Goal: Task Accomplishment & Management: Use online tool/utility

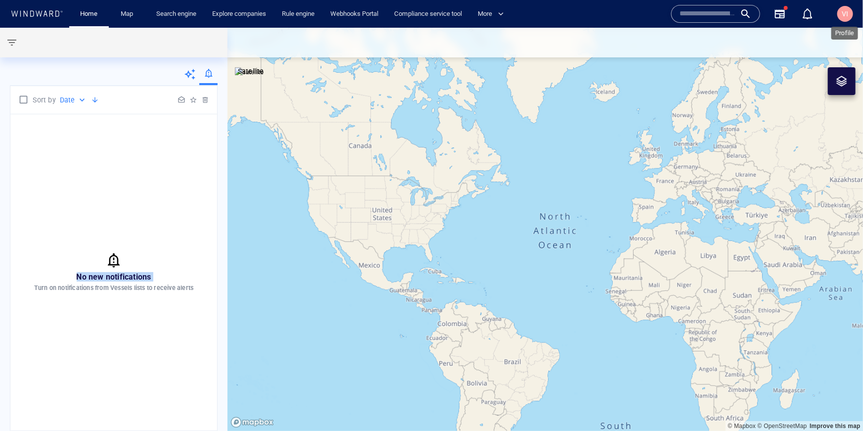
click at [509, 11] on span "VI" at bounding box center [846, 14] width 6 height 8
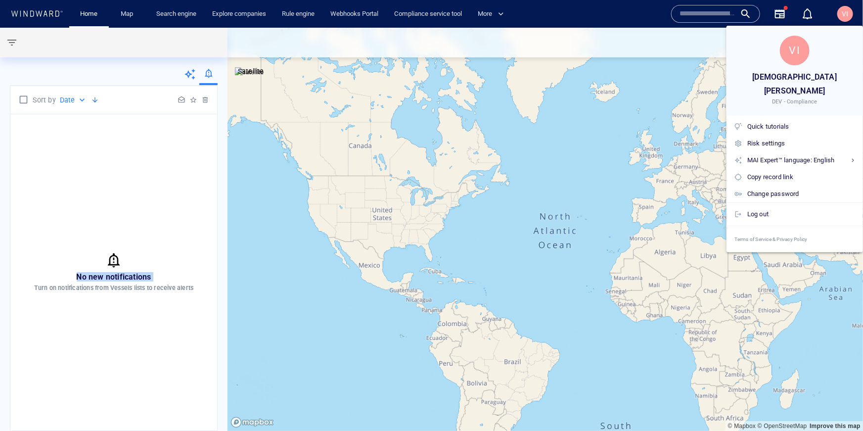
click at [91, 170] on div at bounding box center [431, 215] width 863 height 431
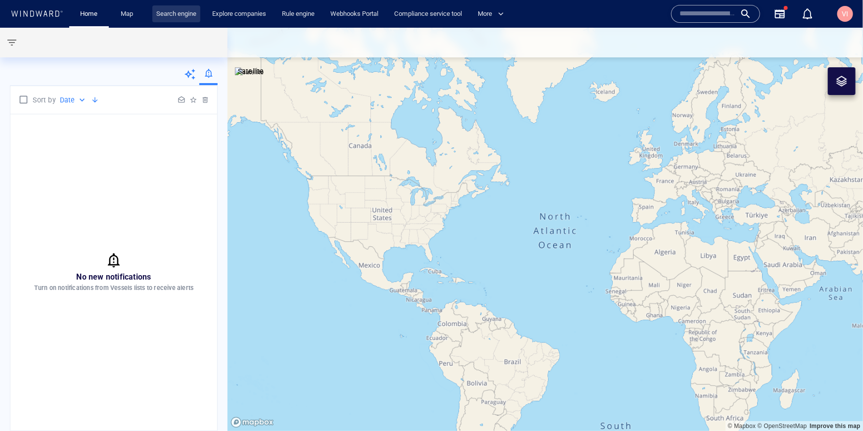
click at [199, 17] on link "Search engine" at bounding box center [176, 13] width 48 height 17
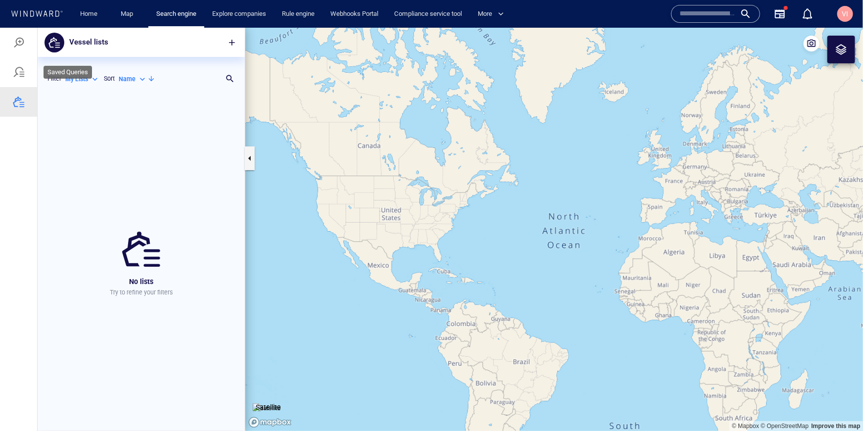
click at [20, 75] on div at bounding box center [19, 72] width 12 height 12
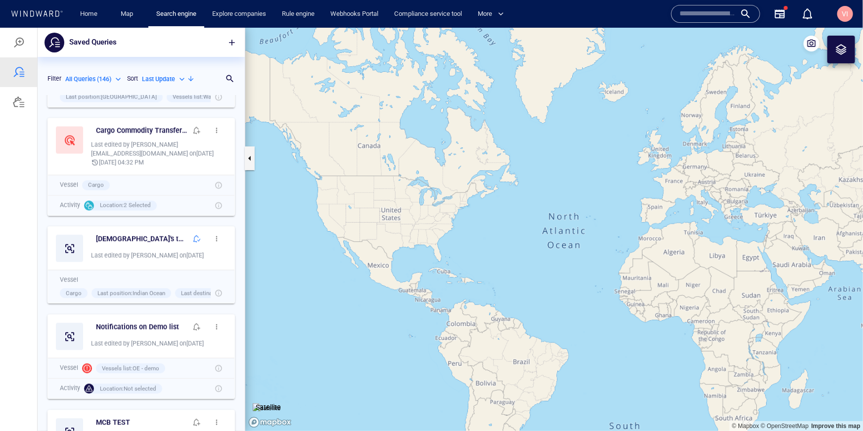
scroll to position [1085, 0]
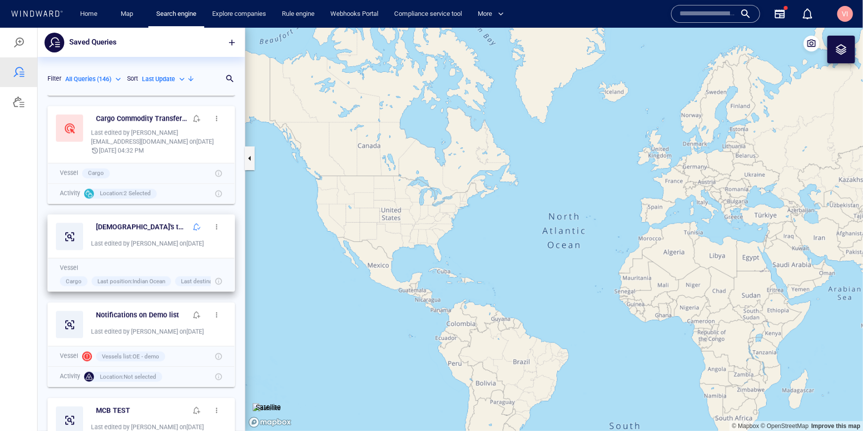
click at [220, 226] on span "button" at bounding box center [217, 226] width 8 height 8
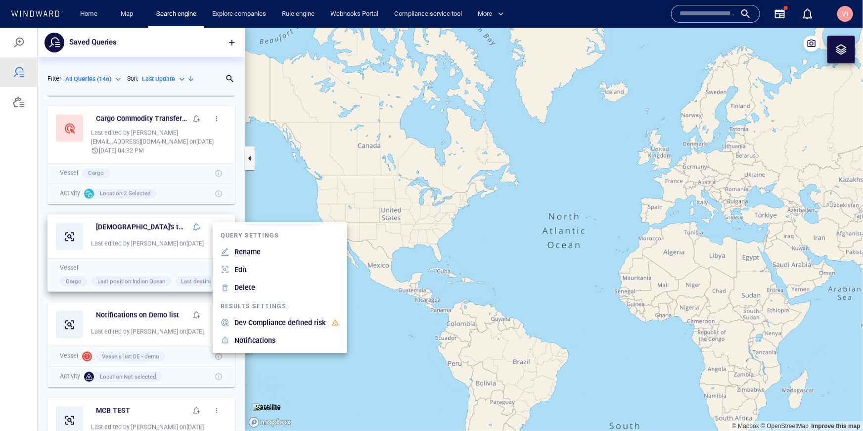
click at [173, 227] on div at bounding box center [431, 228] width 863 height 403
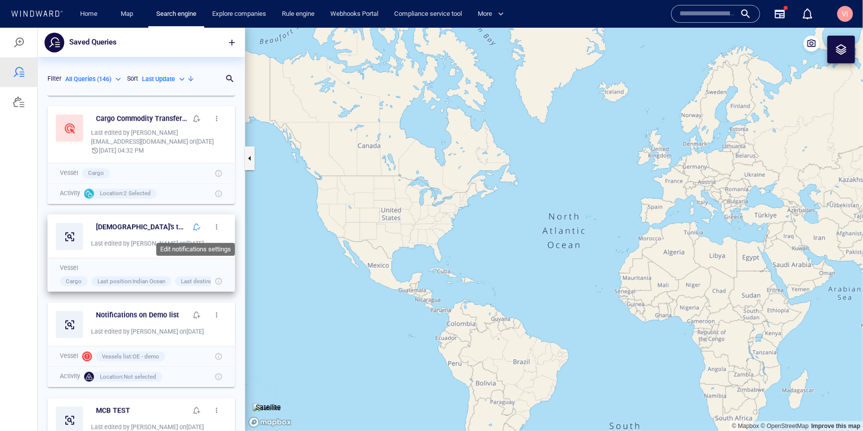
click at [193, 225] on span "button" at bounding box center [197, 226] width 8 height 8
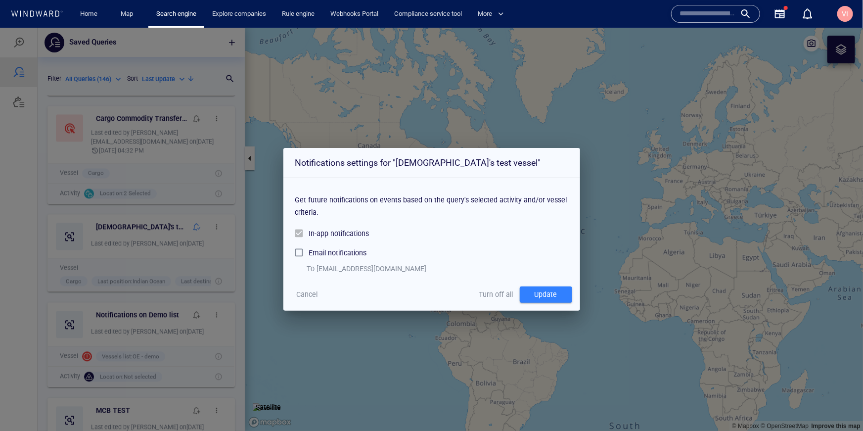
click at [509, 295] on div "Update" at bounding box center [546, 294] width 27 height 16
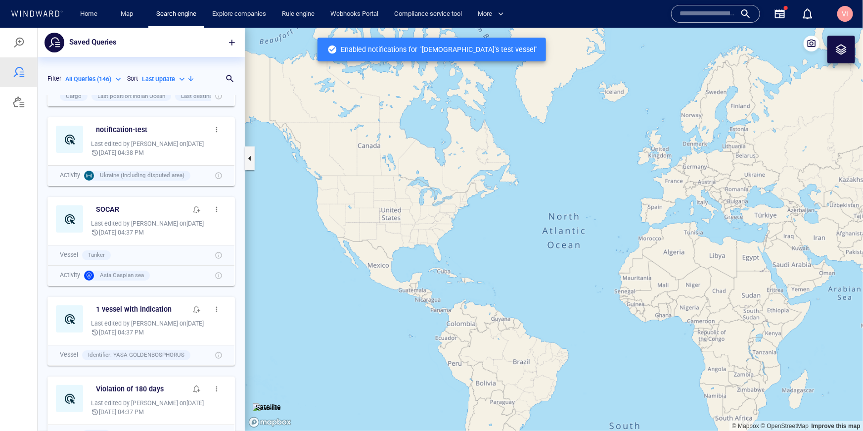
scroll to position [0, 0]
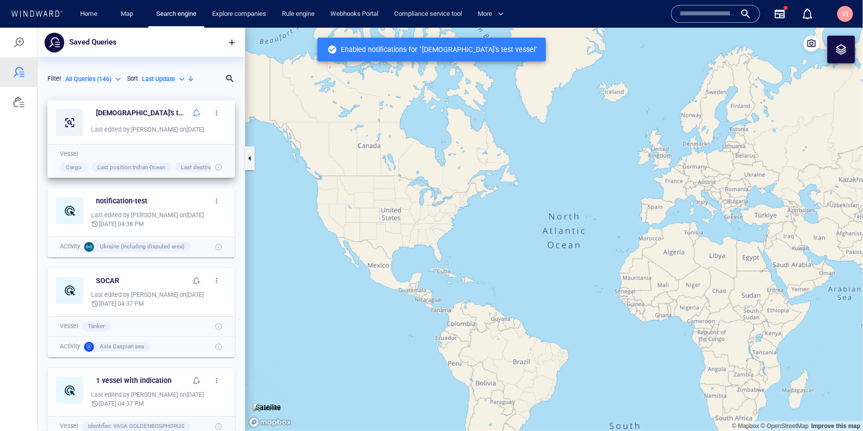
click at [215, 112] on span "button" at bounding box center [217, 112] width 8 height 8
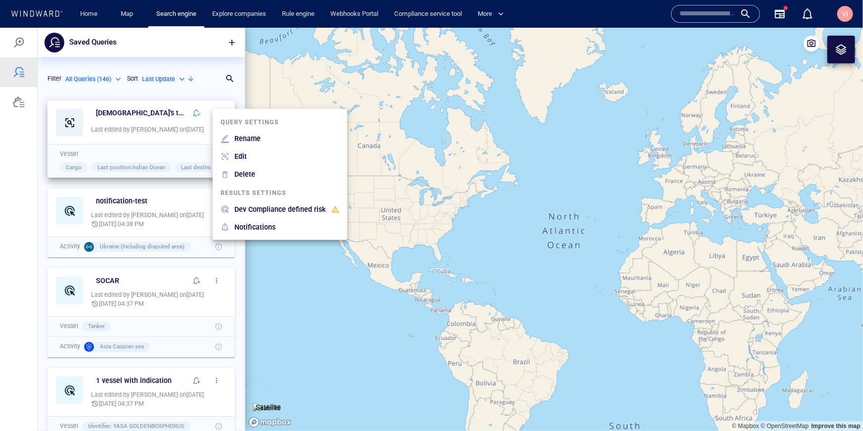
click at [243, 174] on p "Delete" at bounding box center [245, 174] width 21 height 12
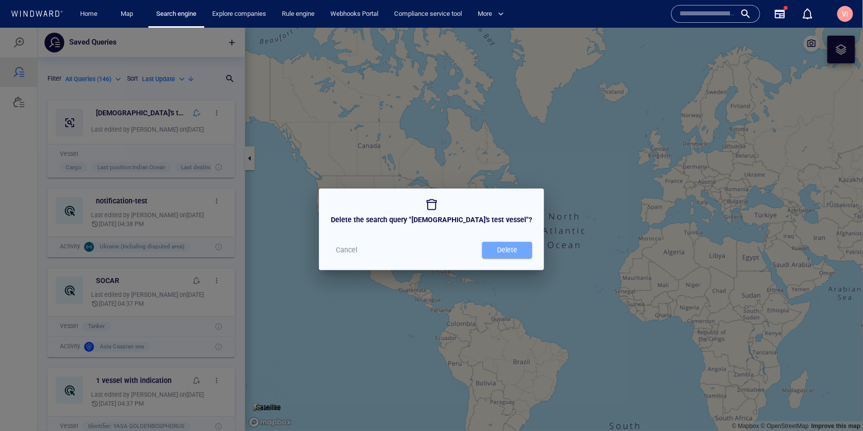
click at [500, 254] on div "Delete" at bounding box center [507, 249] width 24 height 16
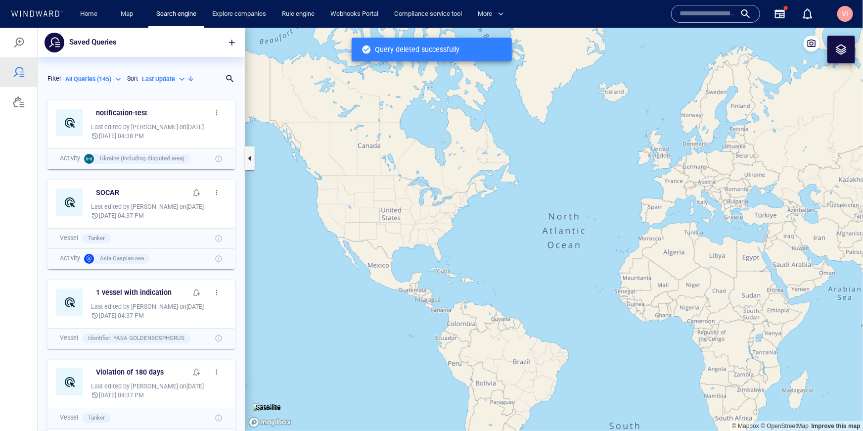
click at [509, 14] on div "VI" at bounding box center [846, 14] width 16 height 16
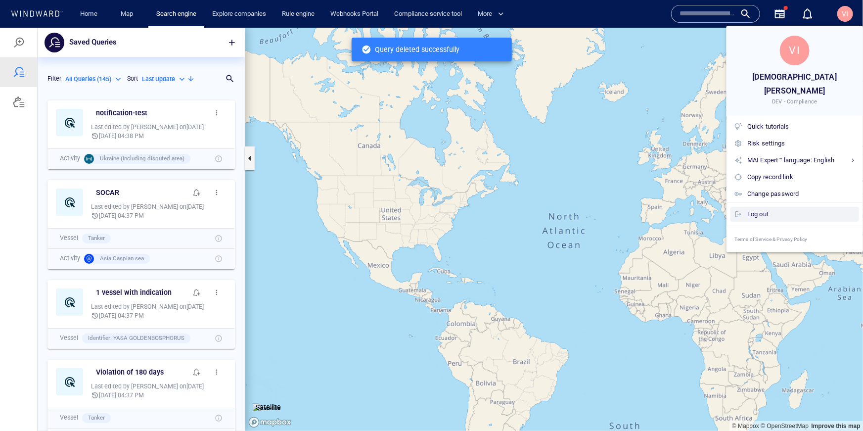
click at [509, 209] on div "Log out" at bounding box center [802, 214] width 108 height 11
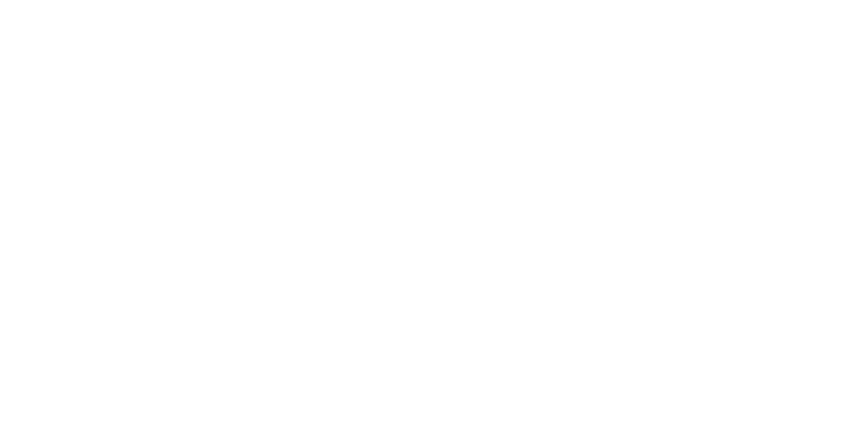
click at [255, 189] on body at bounding box center [431, 215] width 863 height 431
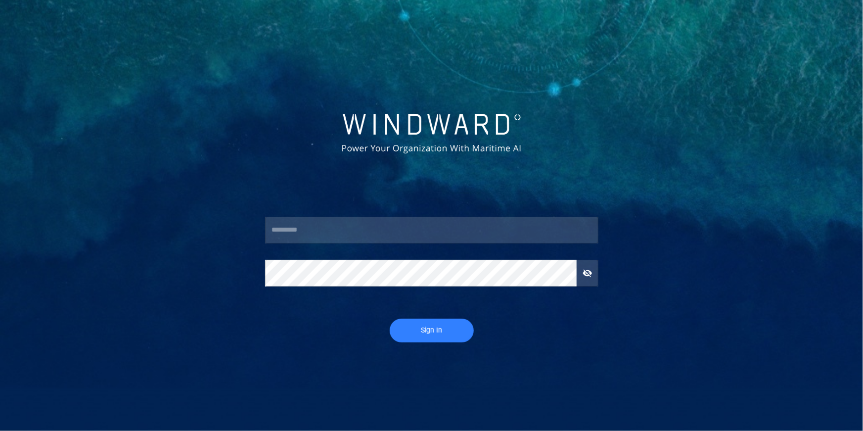
click at [336, 231] on input "text" at bounding box center [432, 230] width 334 height 27
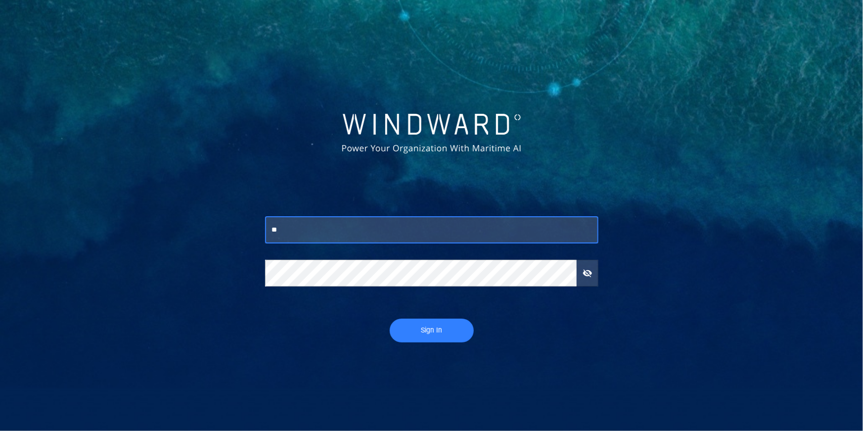
type input "***"
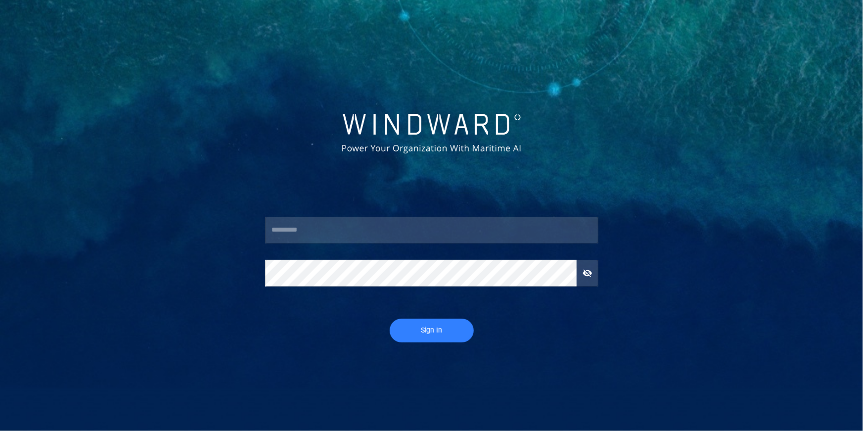
type input "**********"
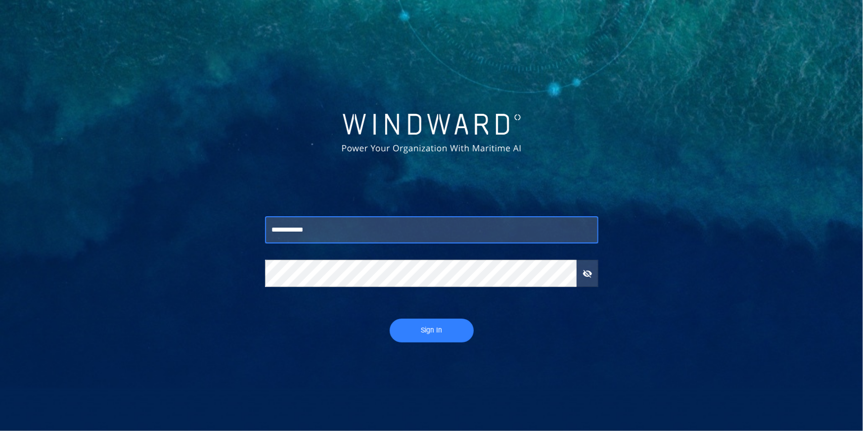
click at [426, 331] on span "Sign In" at bounding box center [432, 330] width 64 height 12
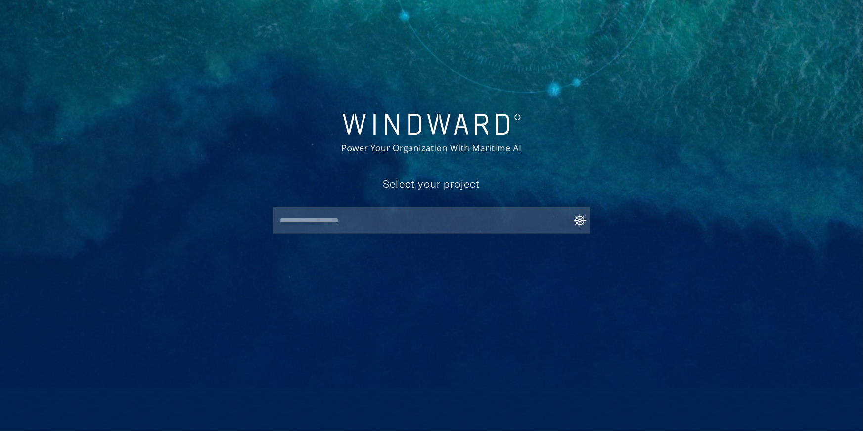
click at [334, 227] on input "text" at bounding box center [434, 220] width 313 height 18
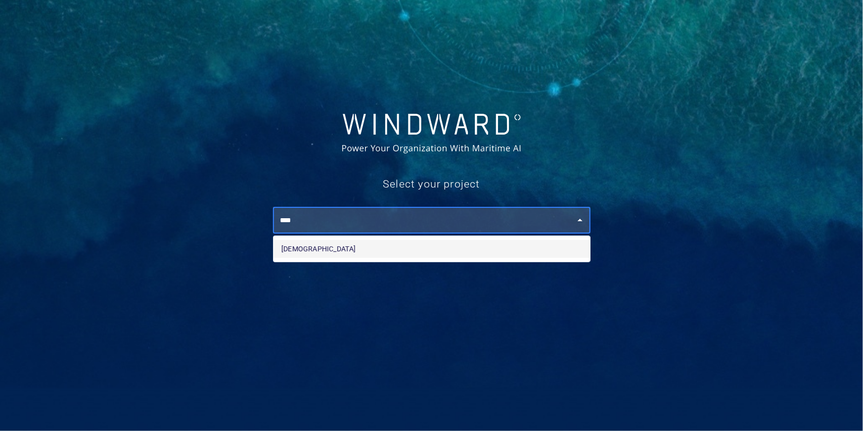
click at [327, 254] on li "Vishnu" at bounding box center [432, 249] width 317 height 18
type input "******"
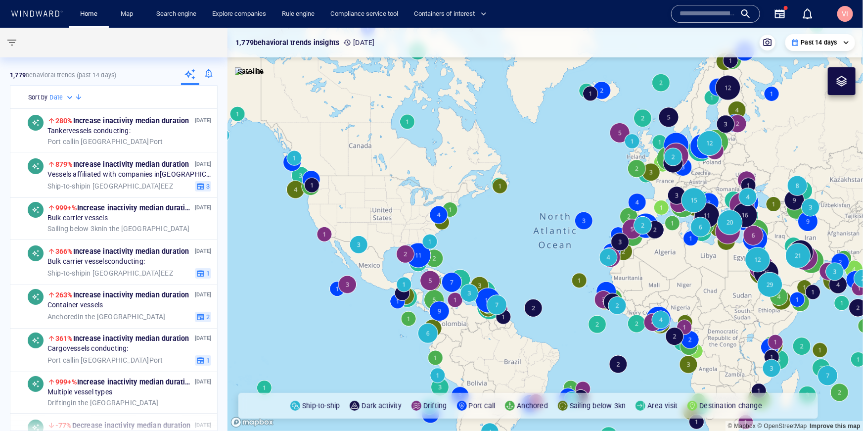
click at [209, 77] on div at bounding box center [208, 75] width 18 height 20
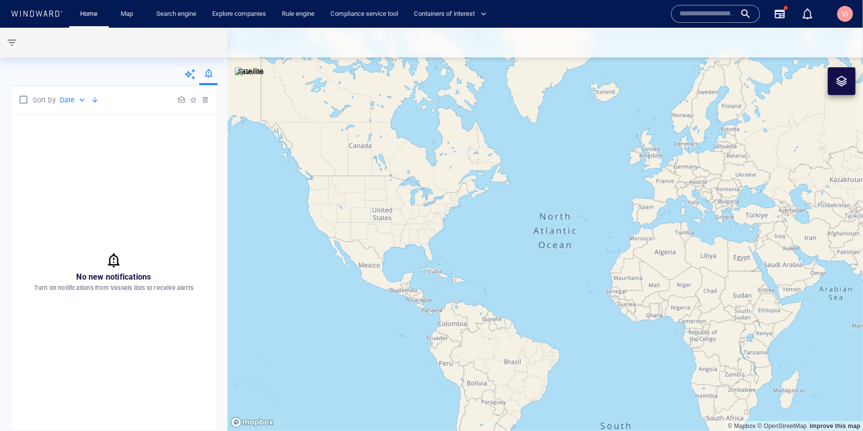
click at [189, 75] on icon at bounding box center [190, 74] width 11 height 11
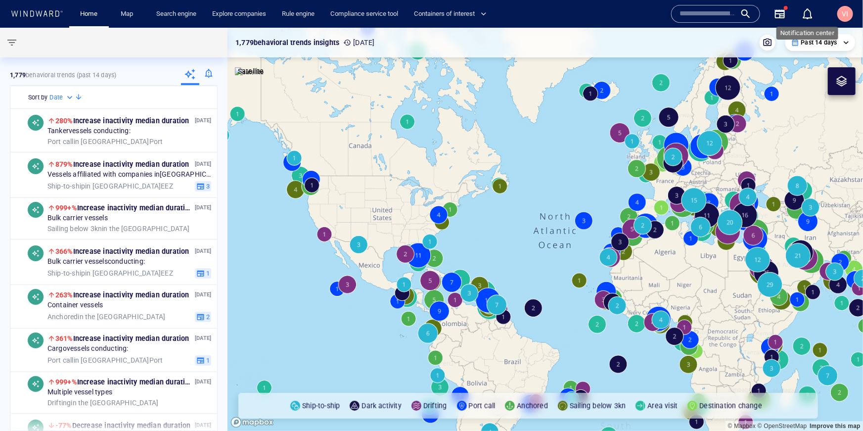
click at [811, 17] on div "button" at bounding box center [808, 14] width 12 height 12
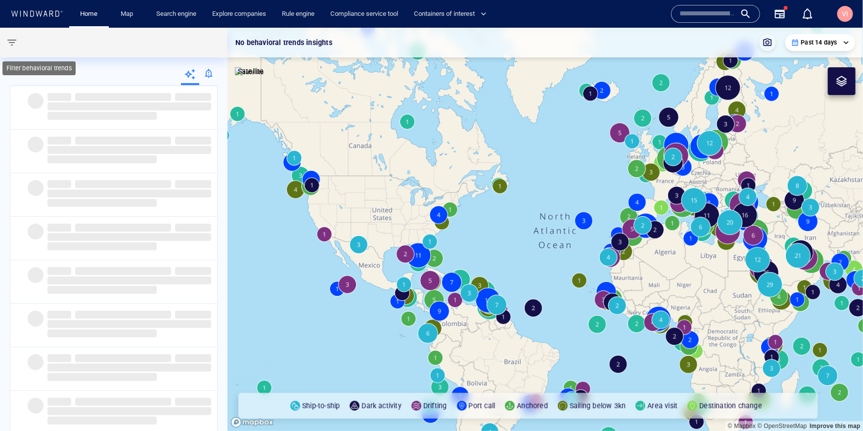
click at [14, 40] on span "button" at bounding box center [12, 43] width 12 height 12
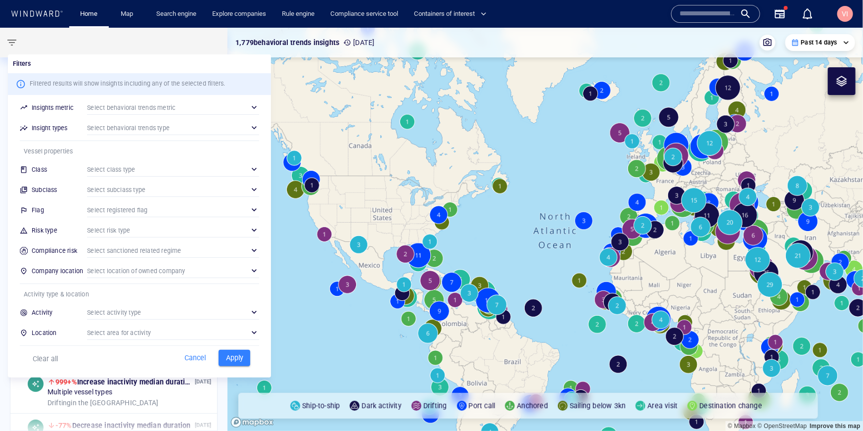
click at [183, 14] on div at bounding box center [431, 215] width 863 height 431
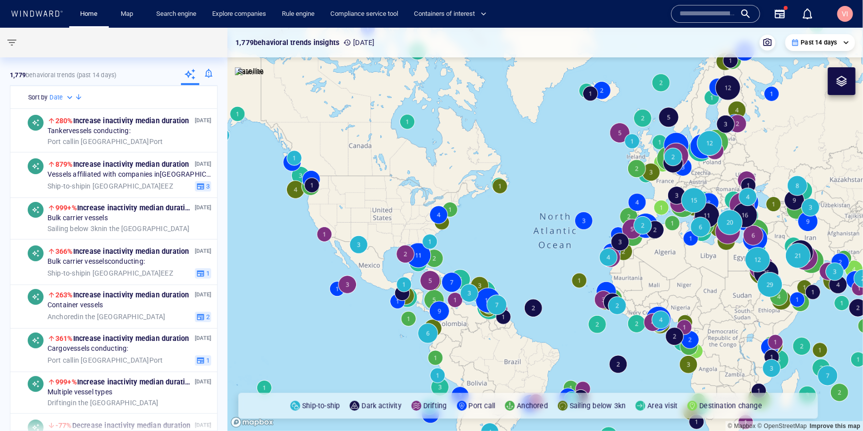
click at [183, 14] on div "Filters Filtered results will show insights including any of the selected filte…" at bounding box center [431, 215] width 863 height 431
click at [183, 14] on link "Search engine" at bounding box center [176, 13] width 48 height 17
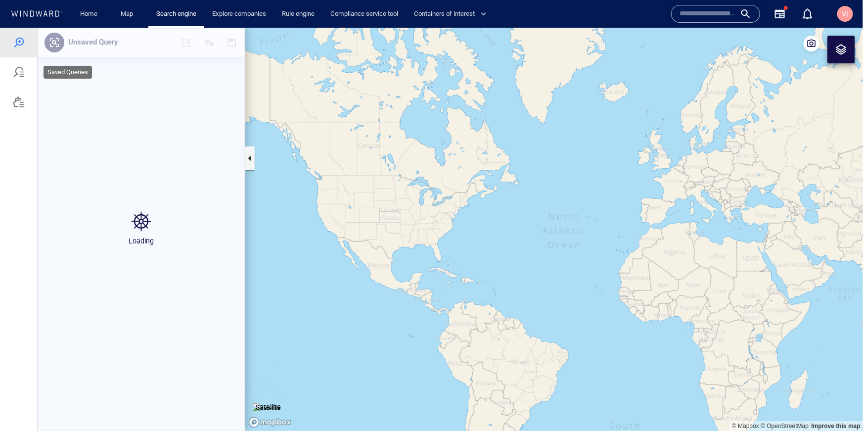
click at [19, 77] on div at bounding box center [19, 72] width 12 height 12
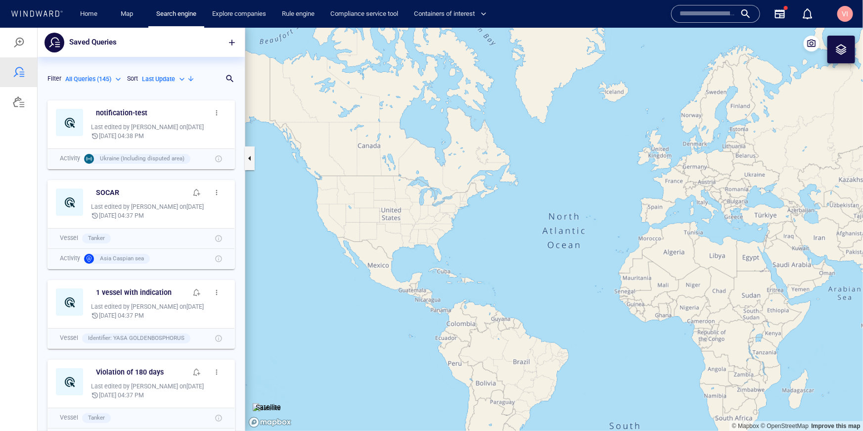
scroll to position [335, 207]
click at [216, 112] on span "button" at bounding box center [217, 112] width 8 height 8
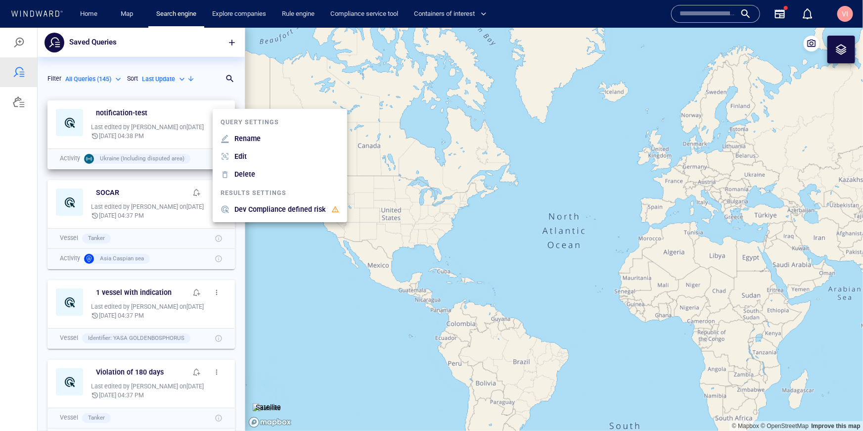
click at [169, 115] on div at bounding box center [431, 228] width 863 height 403
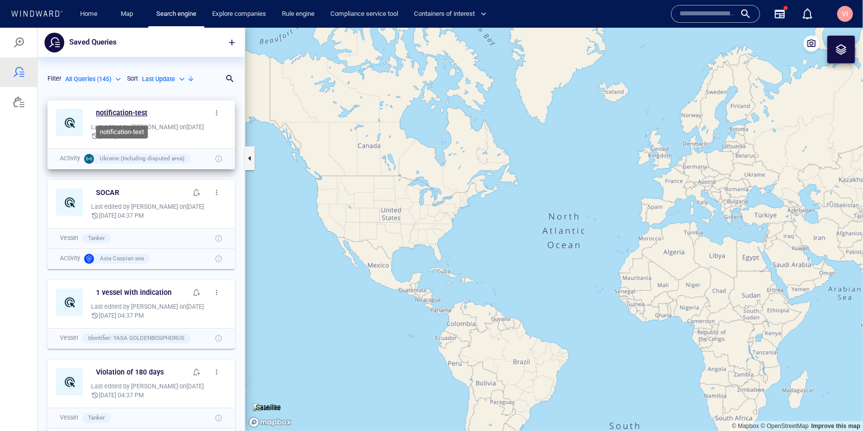
click at [123, 113] on h6 "notification-test" at bounding box center [121, 112] width 51 height 12
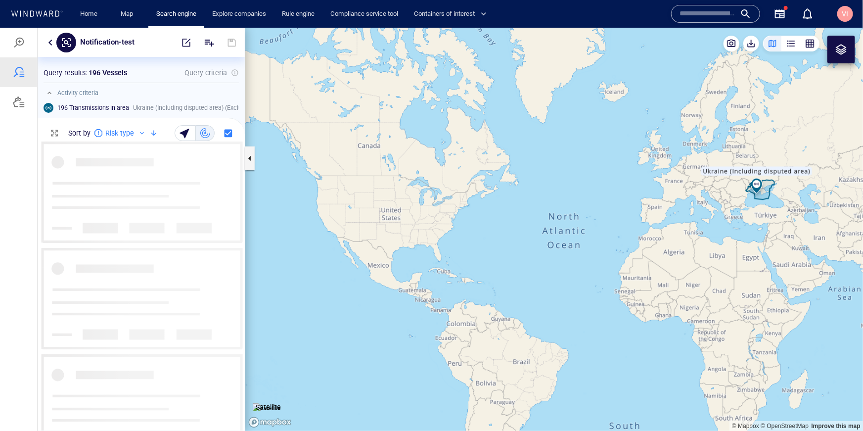
scroll to position [288, 207]
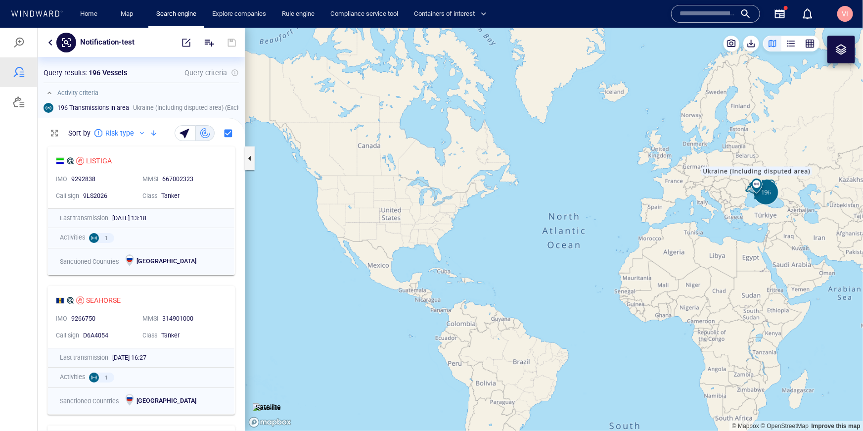
click at [51, 41] on button "button" at bounding box center [51, 42] width 12 height 12
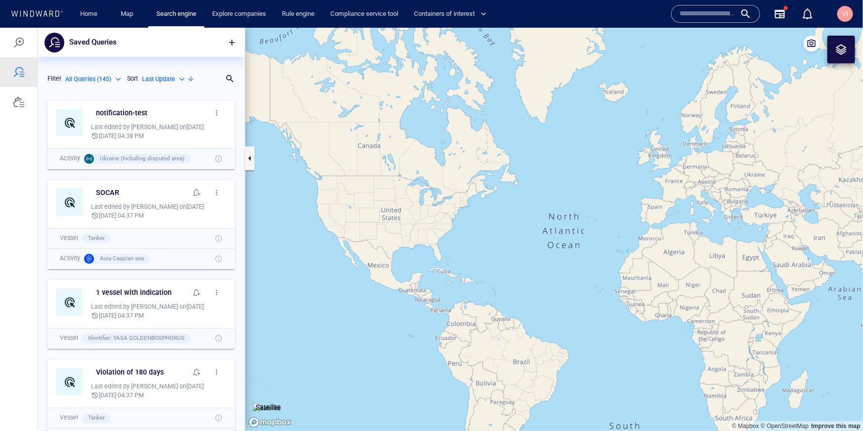
scroll to position [335, 207]
